Goal: Find specific page/section: Find specific page/section

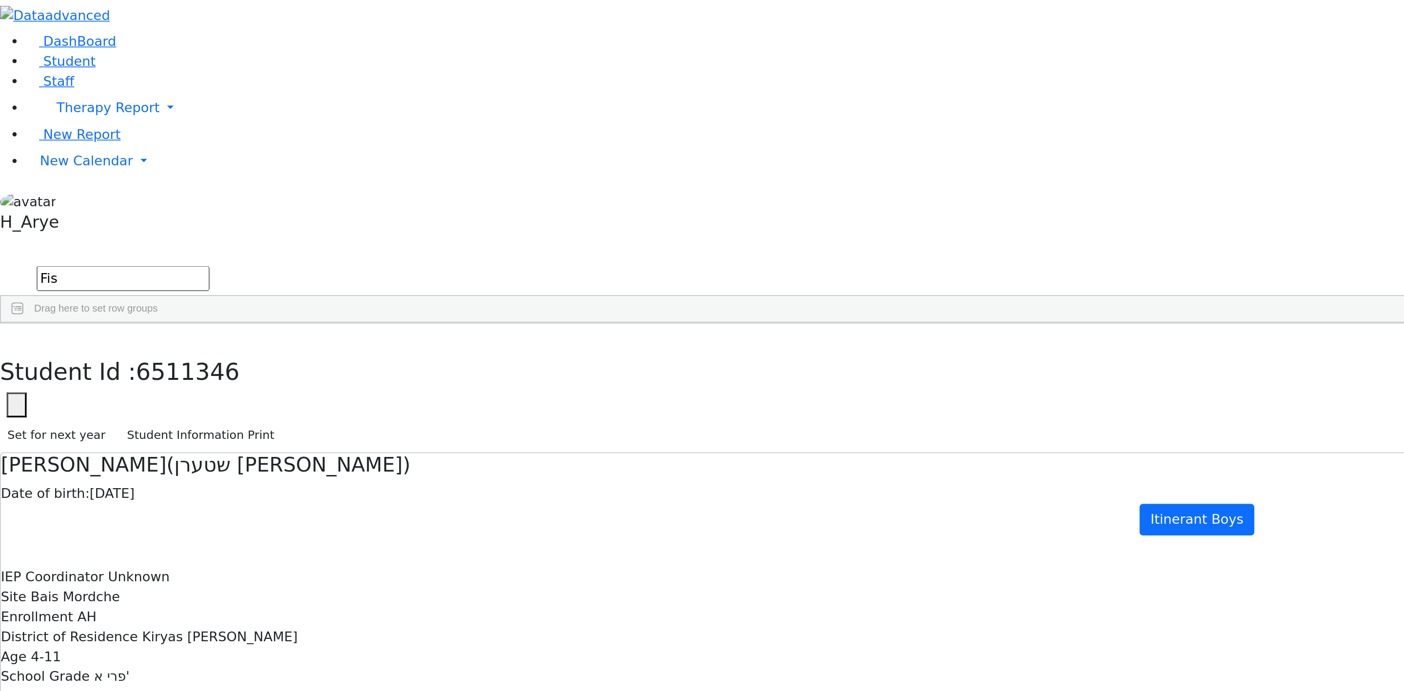
click at [123, 156] on input "Fis" at bounding box center [71, 163] width 101 height 15
click at [628, 140] on div "Students 16 A 24 K 24 W 24 A 24 K 24 W 24 A" at bounding box center [702, 147] width 1404 height 15
click at [458, 328] on div "Press SPACE to select this row." at bounding box center [440, 335] width 35 height 14
drag, startPoint x: 537, startPoint y: 74, endPoint x: 561, endPoint y: 75, distance: 23.9
click at [449, 189] on div at bounding box center [447, 197] width 4 height 16
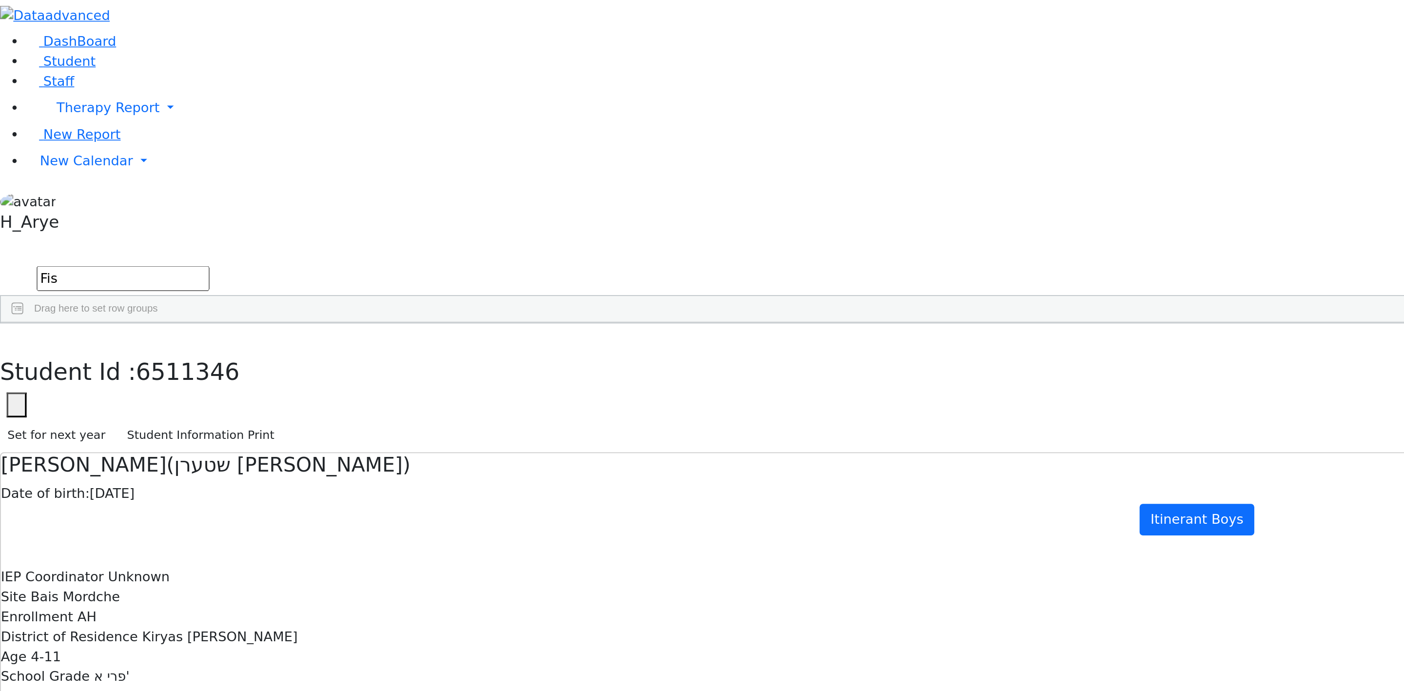
drag, startPoint x: 503, startPoint y: 70, endPoint x: 525, endPoint y: 63, distance: 23.0
click at [525, 173] on div "Drag here to set row groups Drag here to set column labels Student Id Last Name…" at bounding box center [702, 181] width 1404 height 17
click at [123, 156] on input "Fis" at bounding box center [71, 163] width 101 height 15
type input "F"
drag, startPoint x: 327, startPoint y: 68, endPoint x: 350, endPoint y: 70, distance: 23.0
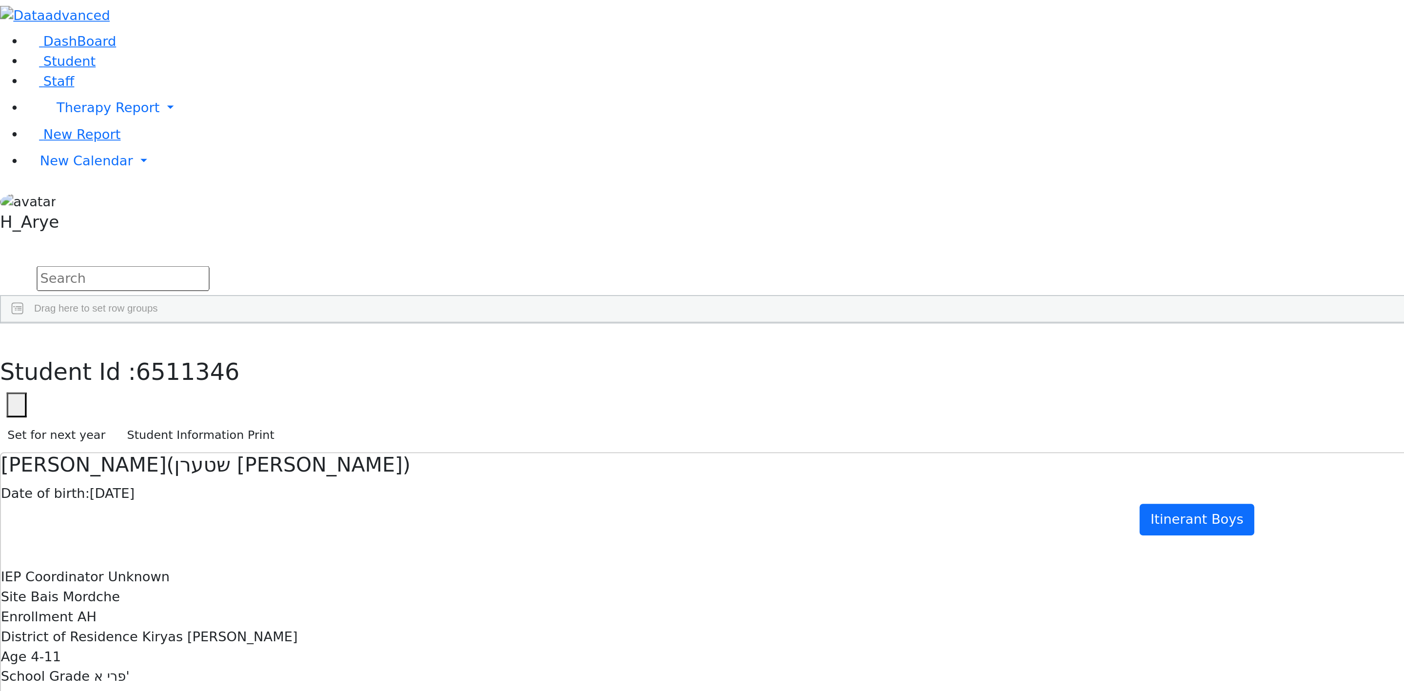
click at [236, 189] on div at bounding box center [234, 197] width 4 height 16
click at [264, 193] on span at bounding box center [260, 197] width 8 height 8
click at [293, 194] on span "filter" at bounding box center [289, 198] width 8 height 8
click at [299, 250] on div "(Select All)" at bounding box center [285, 253] width 28 height 7
click at [279, 274] on div "AH" at bounding box center [275, 277] width 8 height 7
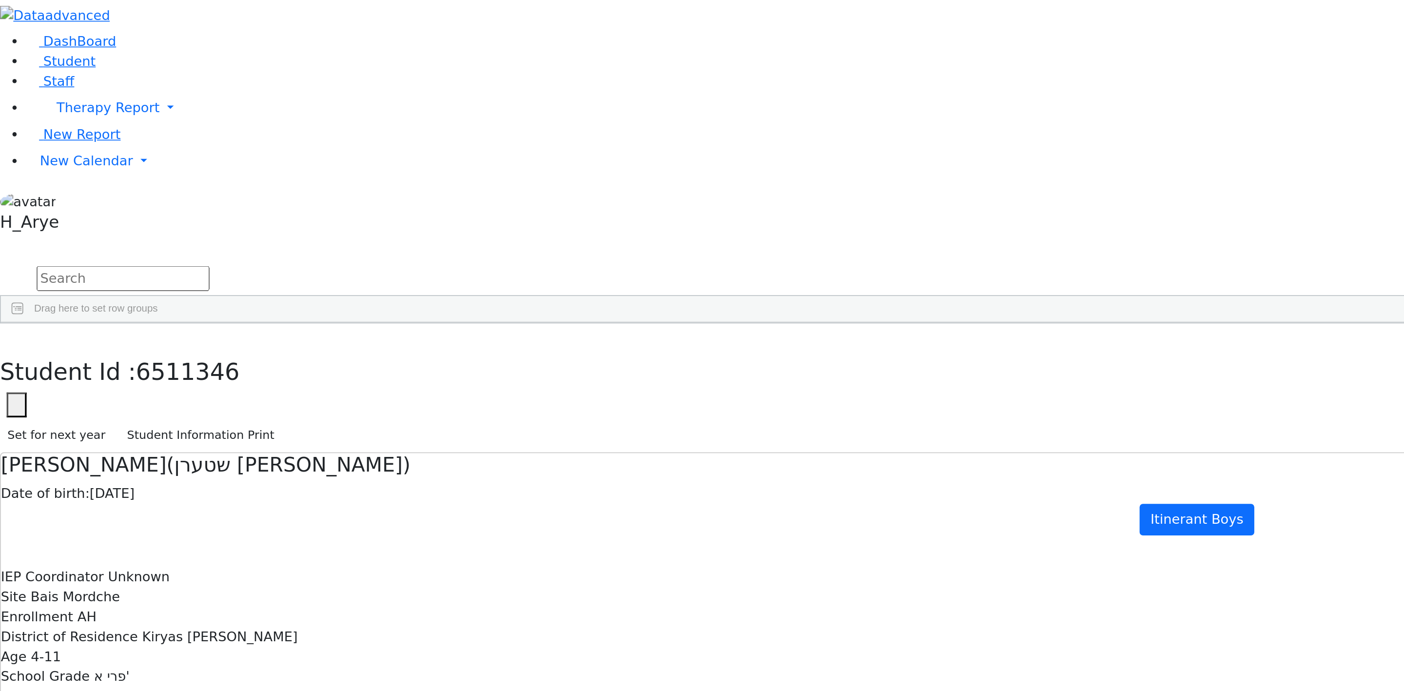
click at [123, 156] on input "text" at bounding box center [71, 163] width 101 height 15
